Goal: Task Accomplishment & Management: Manage account settings

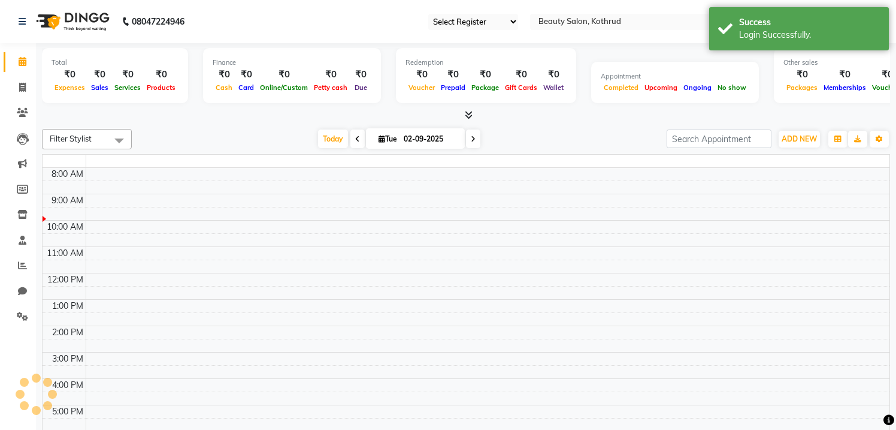
select select "101"
select select "en"
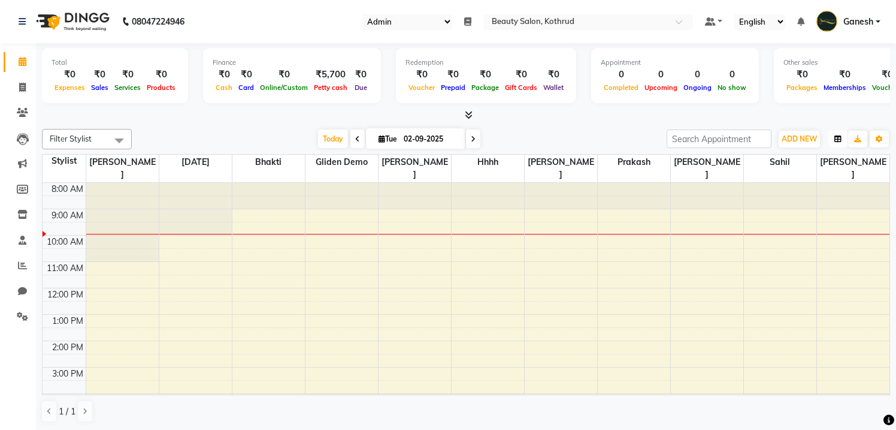
click at [838, 144] on button "button" at bounding box center [838, 139] width 19 height 17
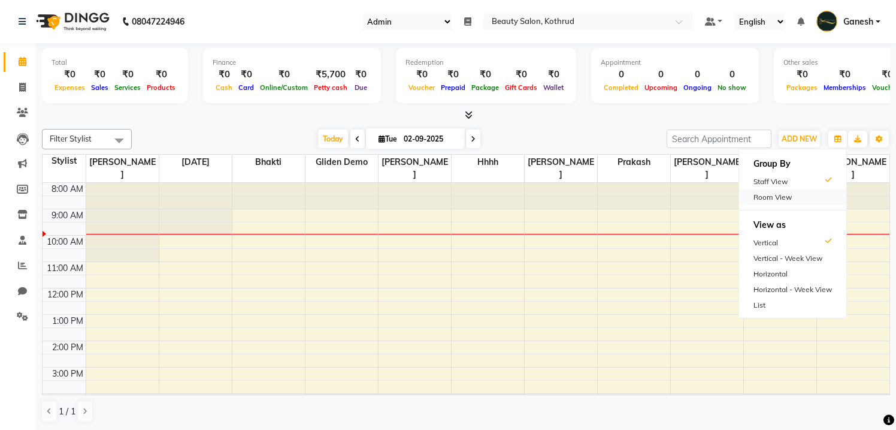
click at [787, 196] on div "Room View" at bounding box center [792, 197] width 107 height 16
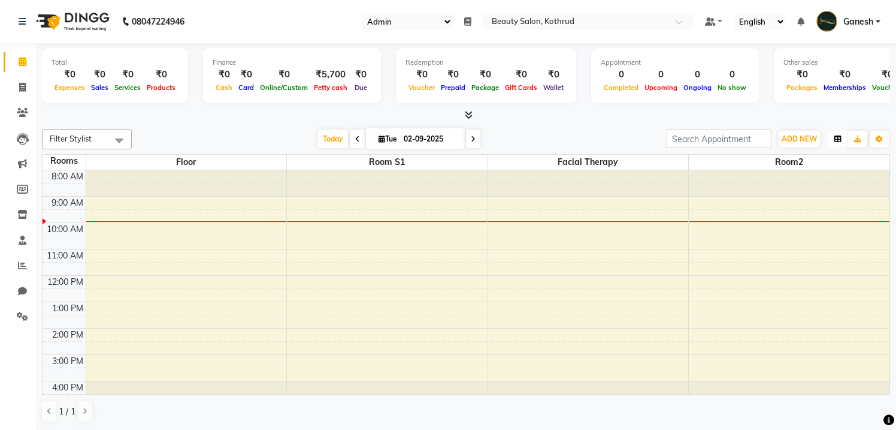
click at [838, 138] on icon "button" at bounding box center [838, 138] width 7 height 7
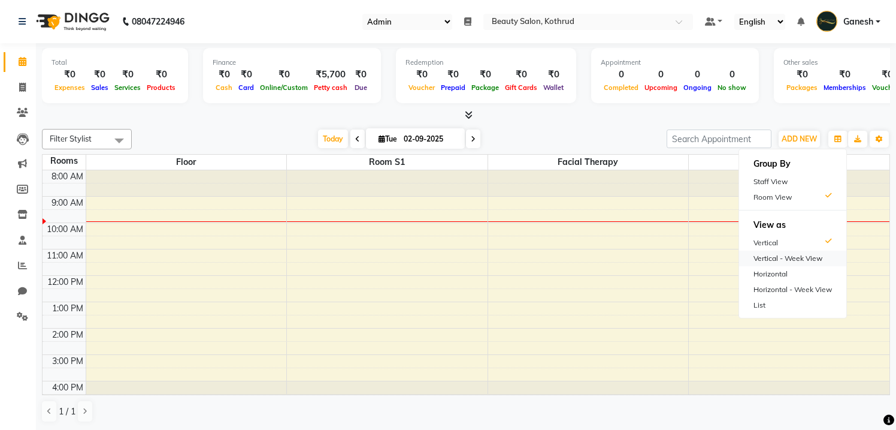
click at [769, 257] on div "Vertical - Week View" at bounding box center [792, 258] width 107 height 16
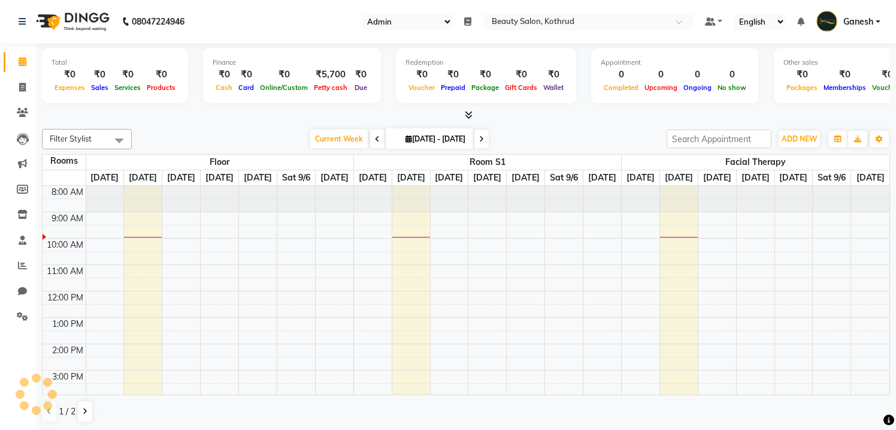
scroll to position [27, 0]
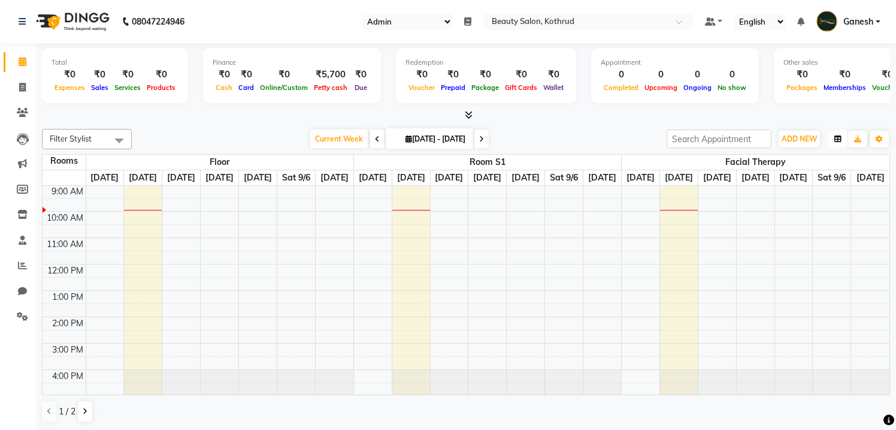
click at [835, 140] on icon "button" at bounding box center [838, 138] width 7 height 7
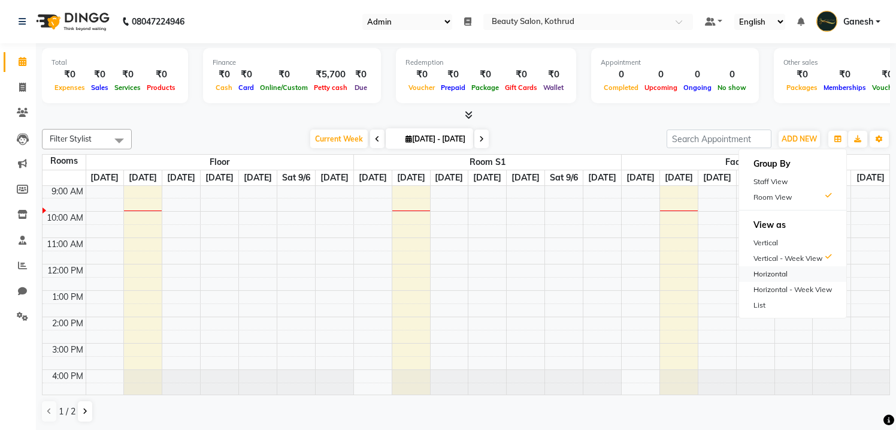
click at [772, 276] on div "Horizontal" at bounding box center [792, 274] width 107 height 16
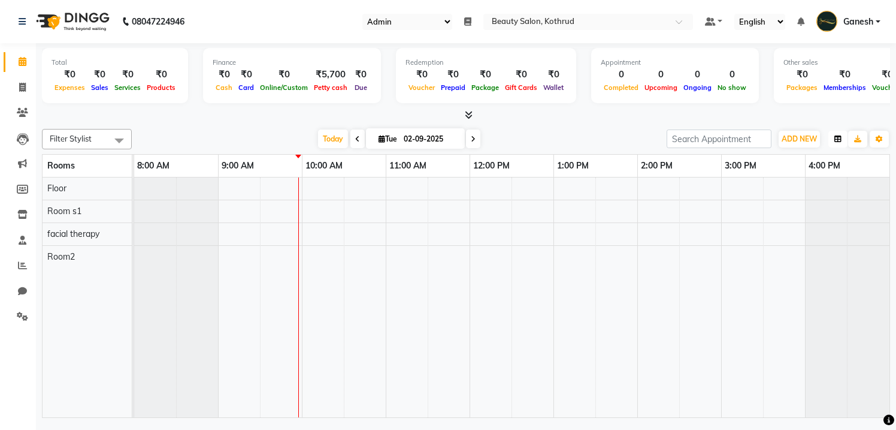
click at [838, 142] on icon "button" at bounding box center [838, 138] width 7 height 7
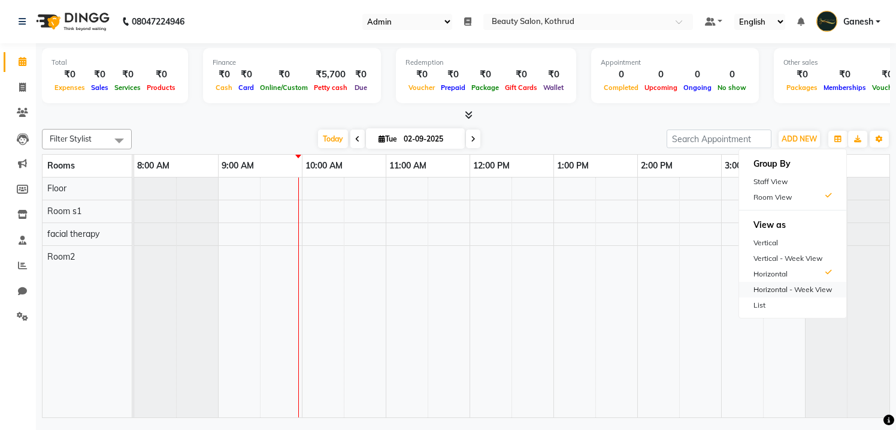
click at [780, 291] on div "Horizontal - Week View" at bounding box center [792, 290] width 107 height 16
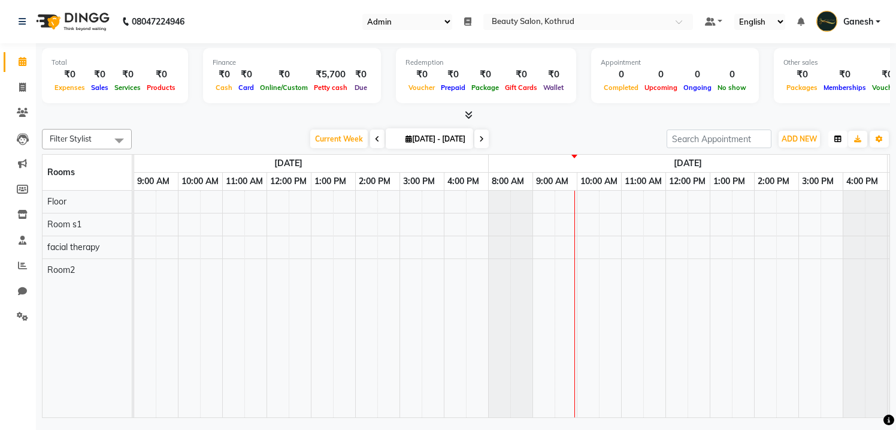
click at [835, 143] on button "button" at bounding box center [838, 139] width 19 height 17
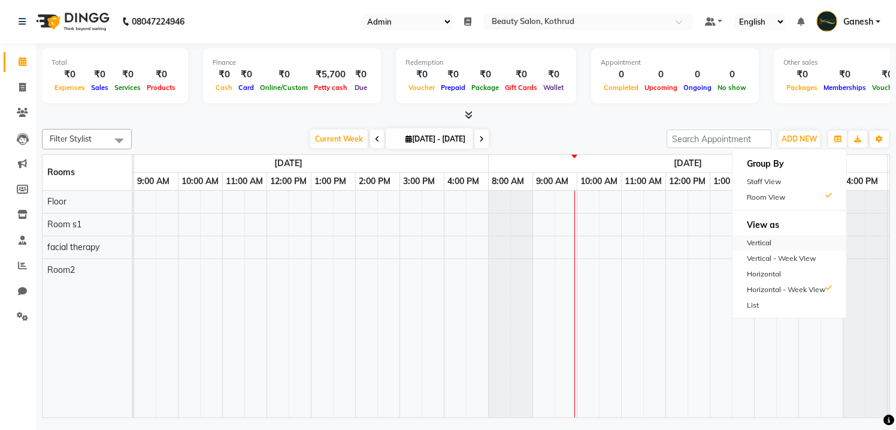
click at [774, 245] on div "Vertical" at bounding box center [790, 243] width 114 height 16
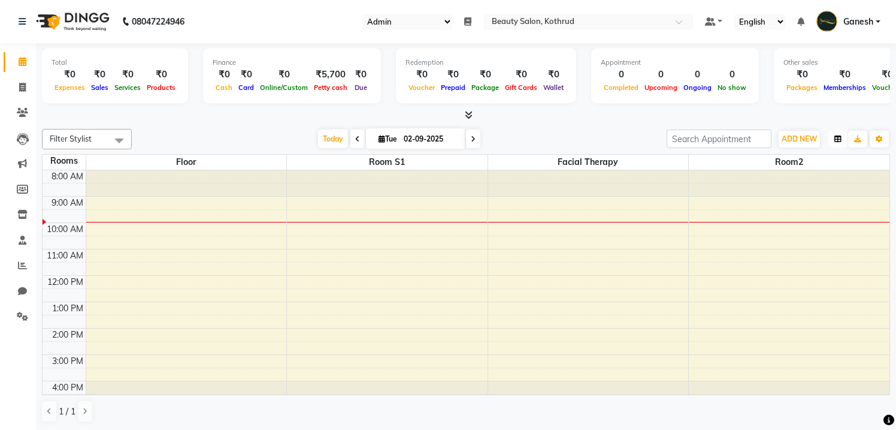
click at [835, 138] on icon "button" at bounding box center [838, 138] width 7 height 7
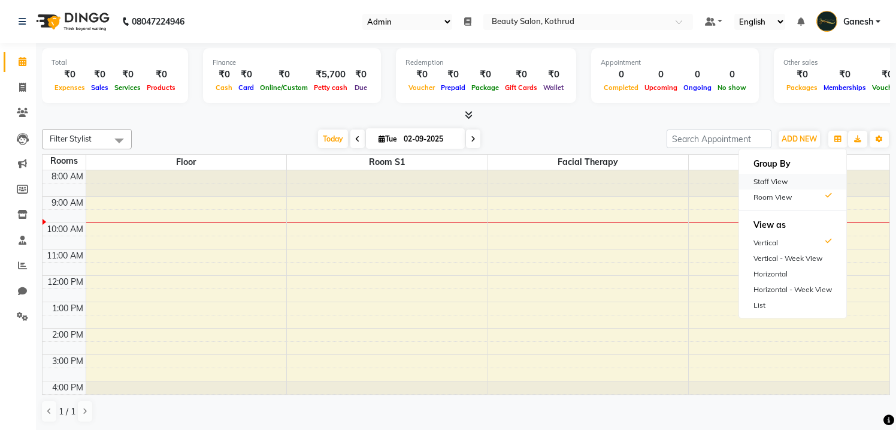
click at [782, 184] on div "Staff View" at bounding box center [792, 182] width 107 height 16
